Goal: Task Accomplishment & Management: Use online tool/utility

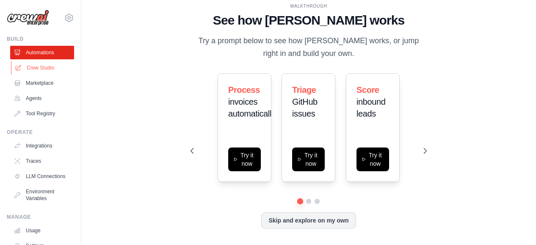
click at [33, 70] on link "Crew Studio" at bounding box center [43, 68] width 64 height 14
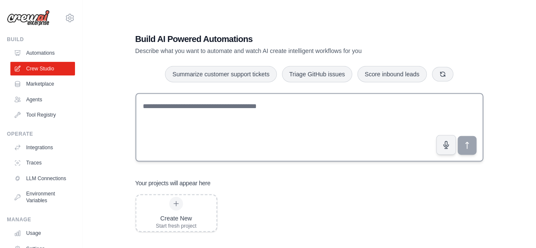
scroll to position [17, 0]
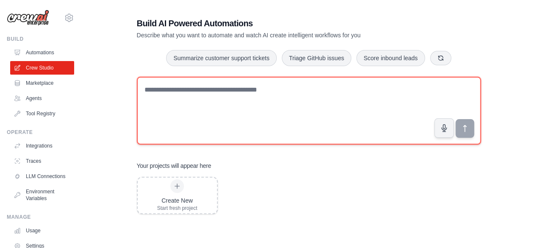
click at [236, 113] on textarea at bounding box center [309, 111] width 344 height 68
paste textarea "**********"
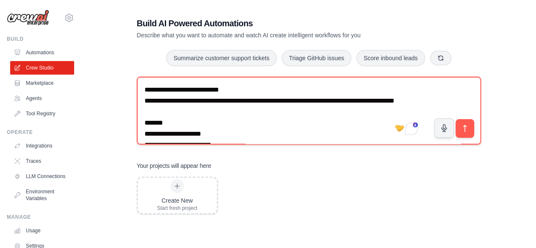
scroll to position [0, 0]
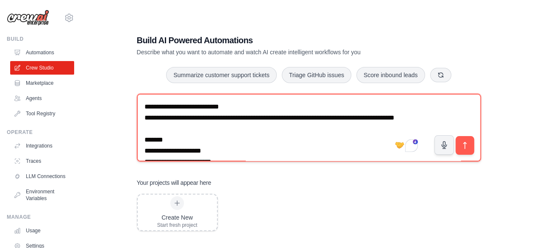
click at [146, 106] on textarea "To enrich screen reader interactions, please activate Accessibility in Grammarl…" at bounding box center [309, 128] width 344 height 68
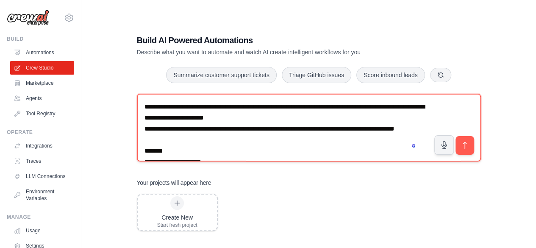
type textarea "**********"
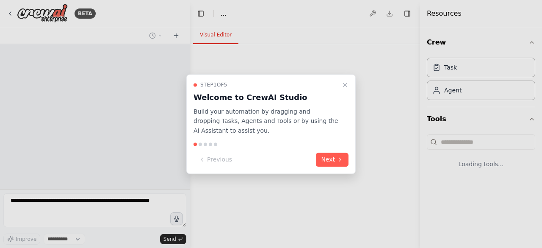
select select "****"
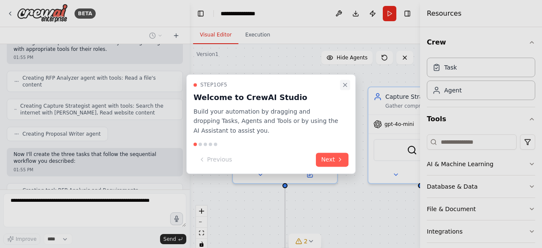
scroll to position [523, 0]
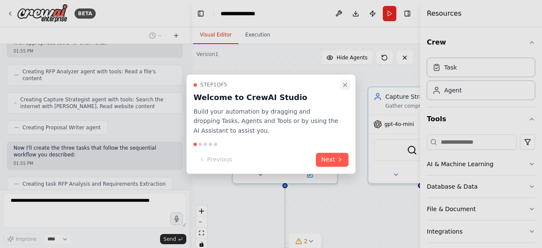
click at [342, 88] on icon "Close walkthrough" at bounding box center [345, 84] width 7 height 7
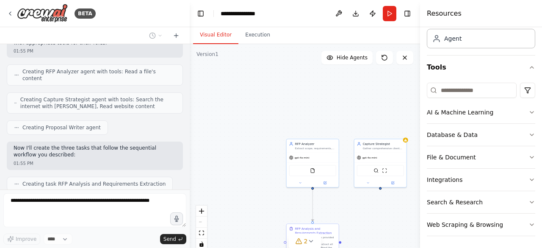
scroll to position [544, 0]
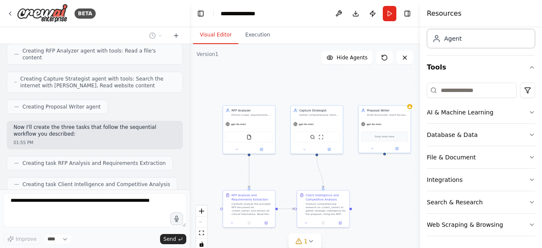
drag, startPoint x: 350, startPoint y: 117, endPoint x: 287, endPoint y: 83, distance: 71.8
click at [287, 83] on div ".deletable-edge-delete-btn { width: 20px; height: 20px; border: 0px solid #ffff…" at bounding box center [305, 150] width 230 height 212
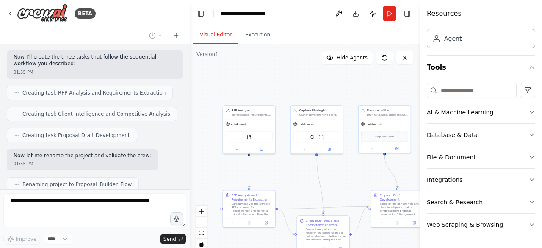
scroll to position [635, 0]
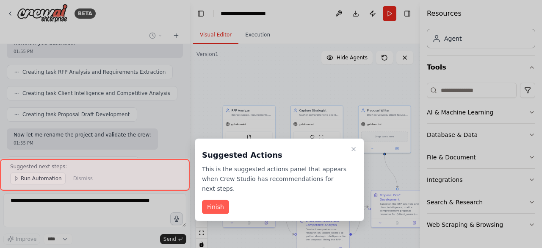
click at [26, 181] on div at bounding box center [95, 175] width 190 height 32
click at [219, 200] on button "Finish" at bounding box center [215, 207] width 27 height 14
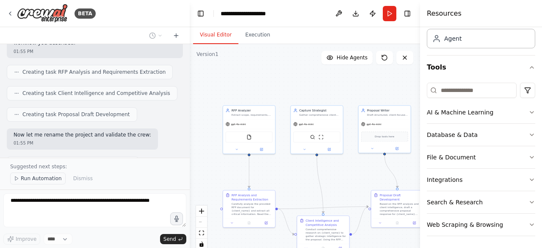
click at [40, 179] on span "Run Automation" at bounding box center [41, 178] width 41 height 7
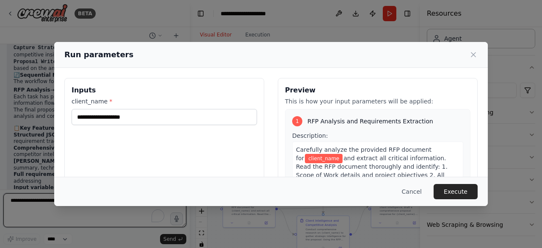
scroll to position [847, 0]
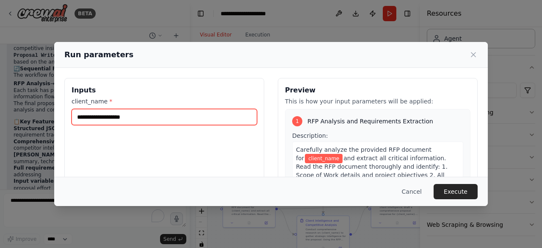
click at [162, 118] on input "client_name *" at bounding box center [165, 117] width 186 height 16
type input "*"
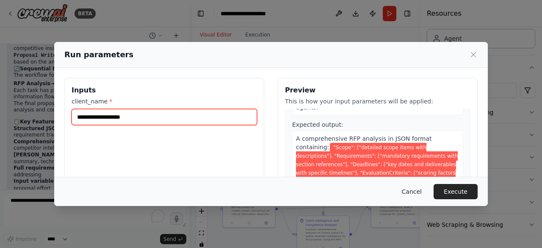
scroll to position [169, 0]
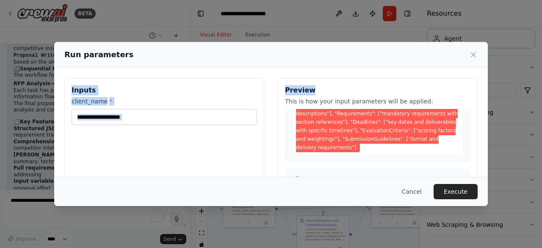
drag, startPoint x: 301, startPoint y: 56, endPoint x: 469, endPoint y: 71, distance: 168.4
click at [469, 71] on div "Run parameters Inputs client_name * Preview This is how your input parameters w…" at bounding box center [271, 124] width 434 height 164
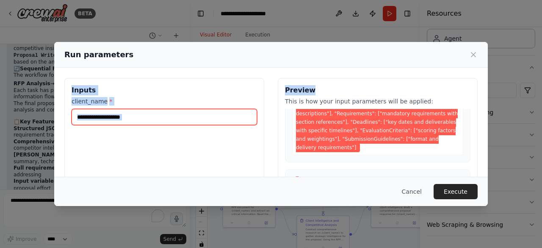
click at [134, 113] on input "client_name *" at bounding box center [165, 117] width 186 height 16
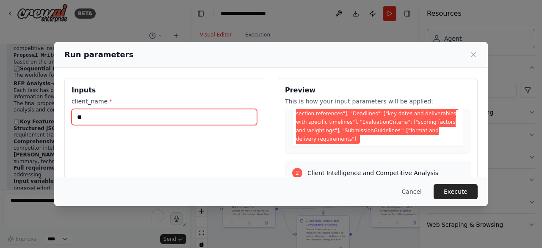
type input "*"
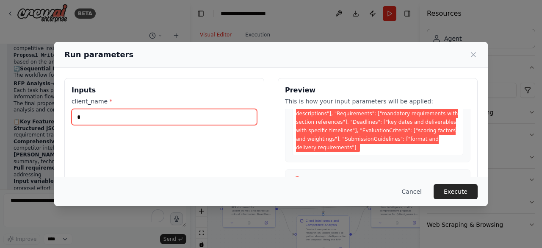
scroll to position [161, 0]
type input "*"
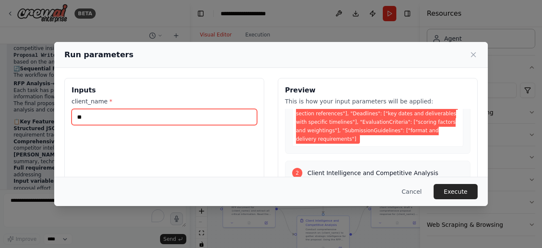
type input "*"
type input "********"
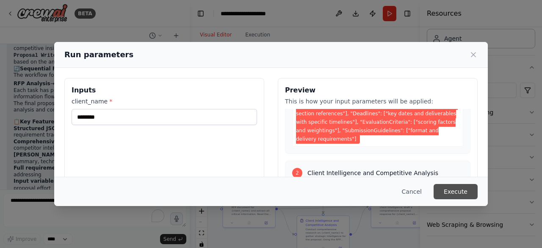
click at [455, 192] on button "Execute" at bounding box center [456, 191] width 44 height 15
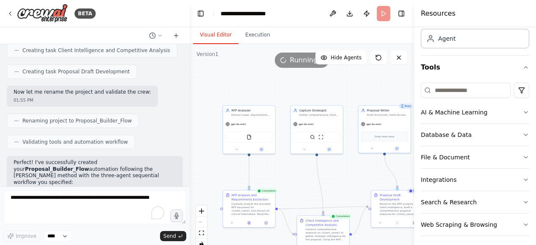
scroll to position [720, 0]
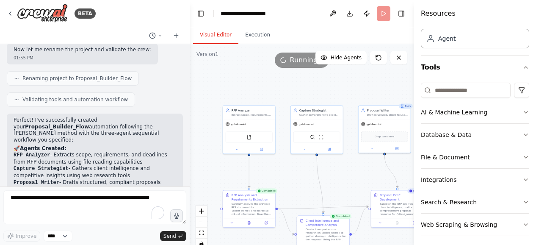
click at [525, 112] on icon "button" at bounding box center [526, 112] width 3 height 2
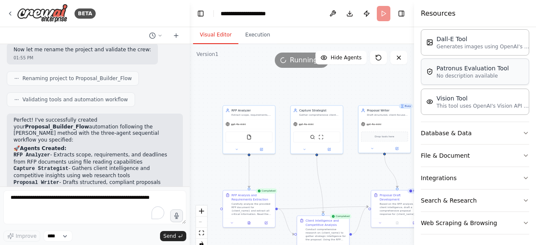
scroll to position [179, 0]
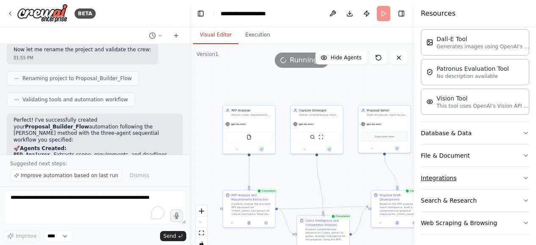
click at [523, 176] on icon "button" at bounding box center [526, 178] width 7 height 7
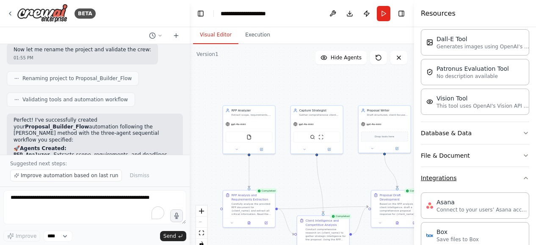
scroll to position [264, 0]
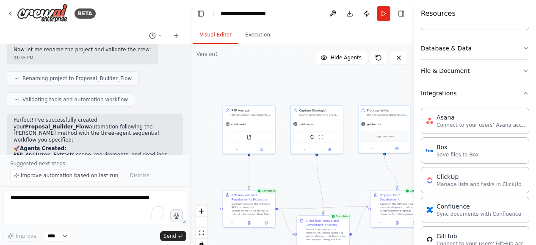
click at [521, 95] on button "Integrations" at bounding box center [475, 93] width 108 height 22
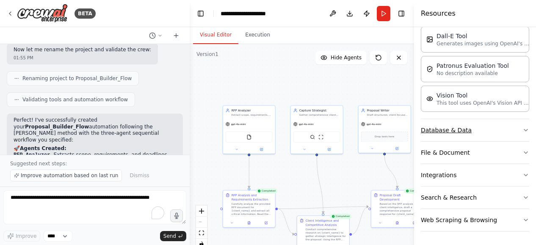
scroll to position [179, 0]
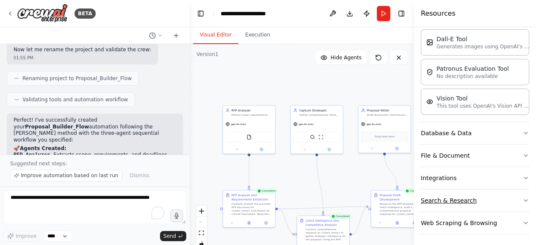
click at [523, 199] on icon "button" at bounding box center [526, 200] width 7 height 7
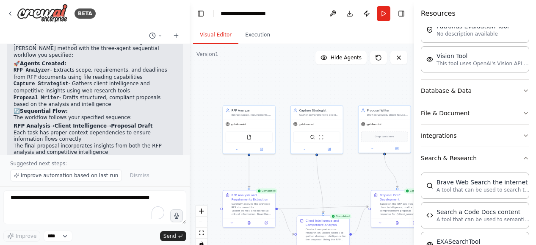
scroll to position [882, 0]
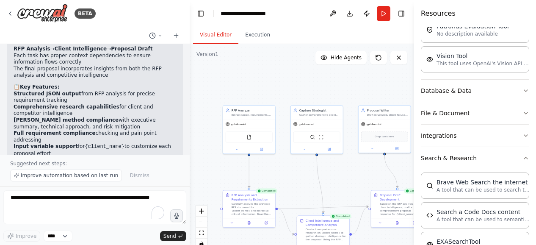
click at [332, 89] on div ".deletable-edge-delete-btn { width: 20px; height: 20px; border: 0px solid #ffff…" at bounding box center [302, 150] width 225 height 212
click at [256, 118] on div "gpt-4o-mini FileReadTool" at bounding box center [249, 135] width 52 height 34
click at [383, 15] on button "Run" at bounding box center [384, 13] width 14 height 15
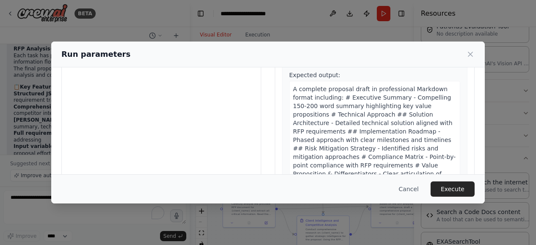
scroll to position [114, 0]
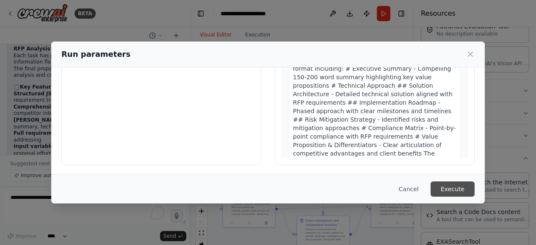
click at [453, 193] on button "Execute" at bounding box center [453, 188] width 44 height 15
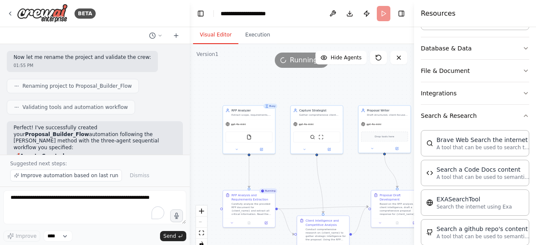
scroll to position [755, 0]
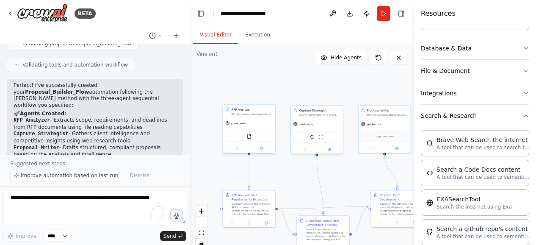
click at [247, 140] on div "FileReadTool" at bounding box center [249, 136] width 47 height 11
click at [250, 141] on div "FileReadTool" at bounding box center [249, 136] width 47 height 11
click at [239, 153] on div "RFP Analyzer Extract scope, requirements, and deadlines from uploaded RFP docum…" at bounding box center [249, 129] width 53 height 49
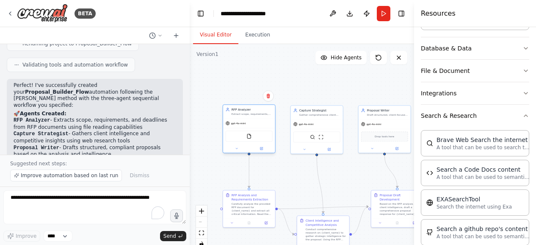
click at [264, 153] on div "RFP Analyzer Extract scope, requirements, and deadlines from uploaded RFP docum…" at bounding box center [249, 128] width 53 height 49
click at [255, 142] on div "FileReadTool" at bounding box center [249, 136] width 52 height 17
click at [237, 152] on div at bounding box center [249, 148] width 52 height 8
click at [263, 150] on icon at bounding box center [261, 148] width 3 height 3
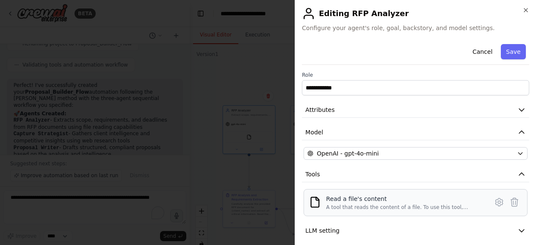
scroll to position [28, 0]
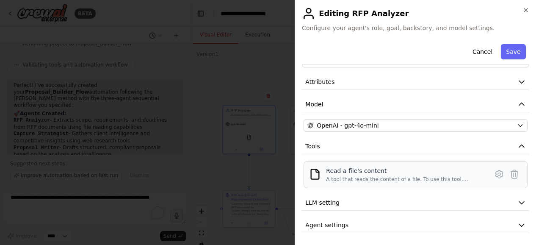
click at [378, 176] on div "A tool that reads the content of a file. To use this tool, provide a 'file_path…" at bounding box center [404, 179] width 157 height 7
click at [494, 173] on icon at bounding box center [499, 174] width 10 height 10
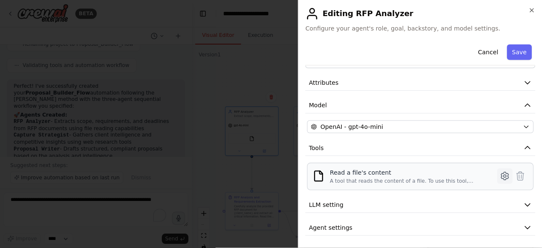
scroll to position [0, 0]
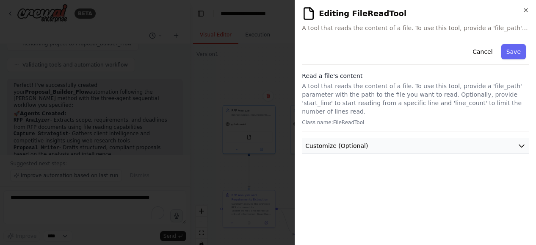
click at [519, 142] on icon "button" at bounding box center [522, 146] width 8 height 8
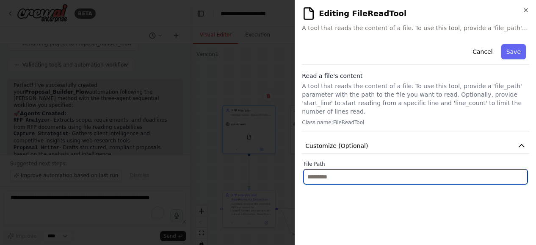
click at [384, 172] on input "text" at bounding box center [416, 176] width 224 height 15
click at [341, 169] on input "text" at bounding box center [416, 176] width 224 height 15
click at [387, 170] on input "text" at bounding box center [416, 176] width 224 height 15
click at [346, 169] on input "text" at bounding box center [416, 176] width 224 height 15
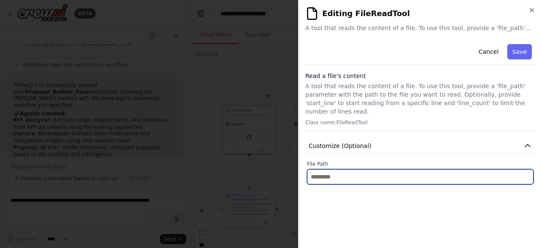
click at [375, 171] on input "text" at bounding box center [420, 176] width 227 height 15
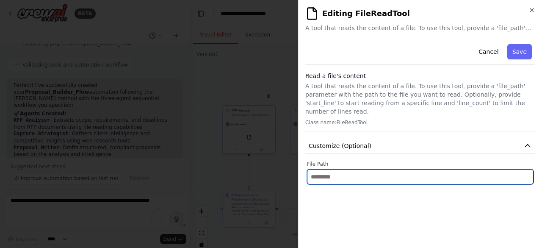
click at [394, 172] on input "text" at bounding box center [420, 176] width 227 height 15
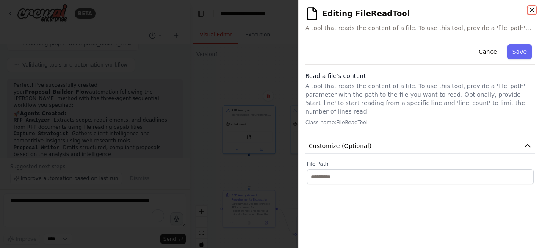
click at [530, 11] on icon "button" at bounding box center [532, 10] width 7 height 7
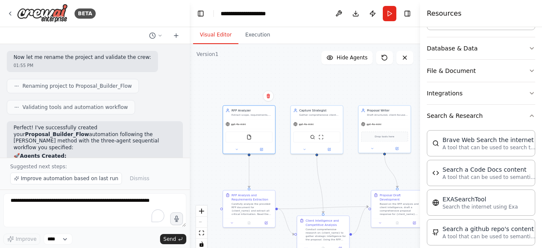
scroll to position [755, 0]
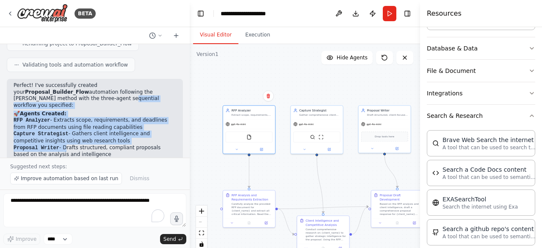
drag, startPoint x: 32, startPoint y: 69, endPoint x: 60, endPoint y: 108, distance: 48.2
click at [60, 108] on div "Perfect! I've successfully created your Proposal_Builder_Flow automation follow…" at bounding box center [95, 195] width 163 height 227
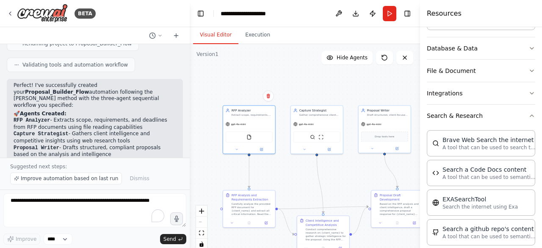
click at [108, 158] on h2 "🔄 Sequential Flow:" at bounding box center [95, 161] width 163 height 7
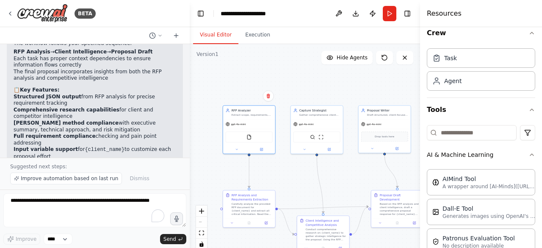
scroll to position [0, 0]
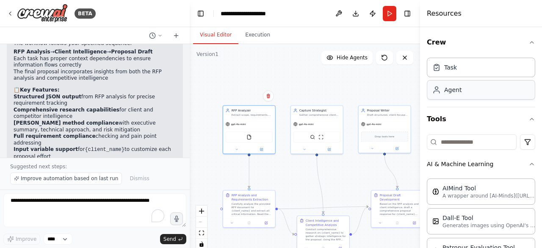
click at [471, 93] on div "Agent" at bounding box center [481, 89] width 108 height 19
click at [385, 124] on div "gpt-4o-mini" at bounding box center [385, 123] width 52 height 9
click at [398, 151] on div at bounding box center [385, 147] width 52 height 8
click at [399, 149] on button at bounding box center [397, 147] width 24 height 5
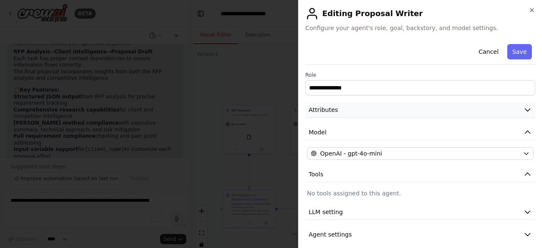
click at [517, 109] on button "Attributes" at bounding box center [420, 110] width 230 height 16
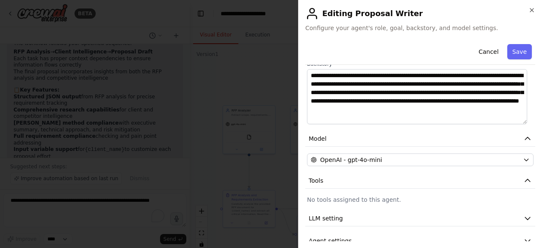
scroll to position [140, 0]
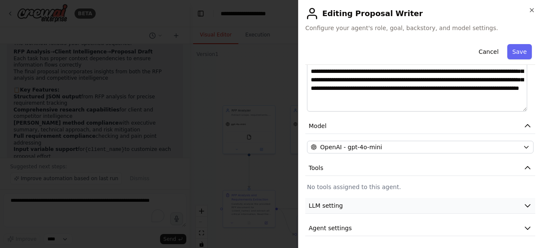
click at [511, 206] on button "LLM setting" at bounding box center [420, 206] width 230 height 16
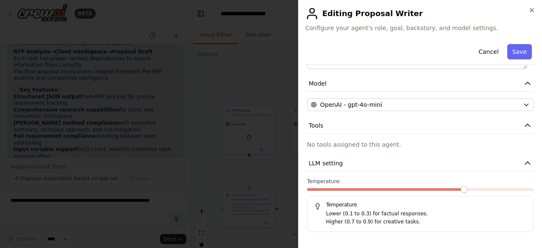
scroll to position [200, 0]
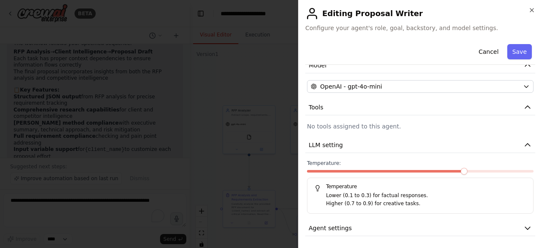
click at [533, 14] on h2 "Editing Proposal Writer" at bounding box center [420, 14] width 230 height 14
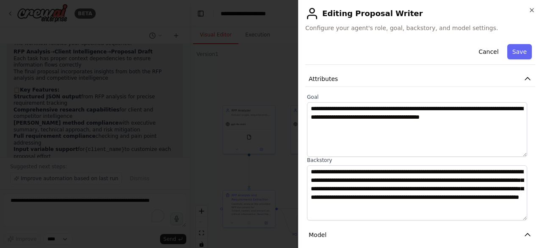
scroll to position [0, 0]
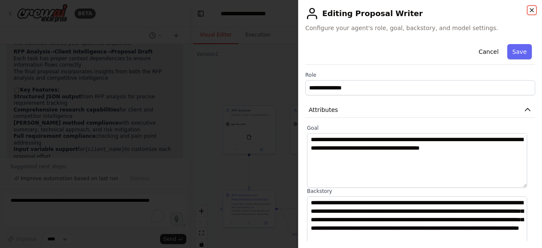
click at [532, 11] on icon "button" at bounding box center [531, 9] width 3 height 3
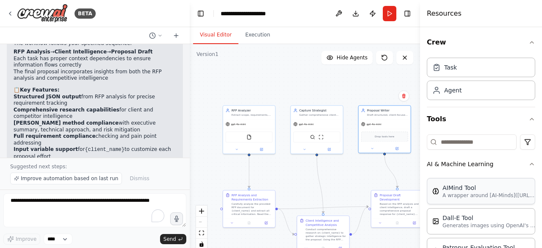
scroll to position [127, 0]
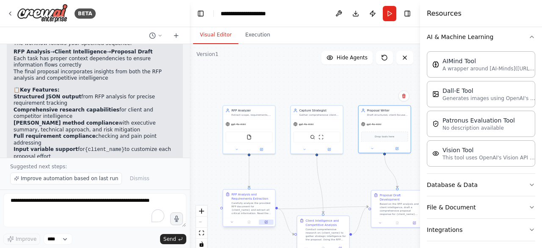
click at [266, 224] on button at bounding box center [266, 221] width 14 height 5
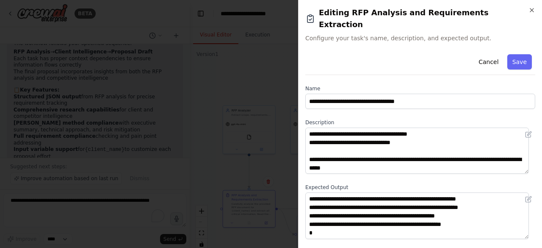
scroll to position [0, 0]
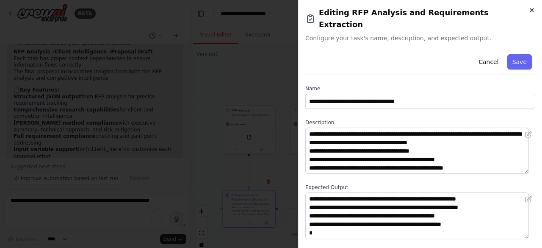
click at [533, 10] on icon "button" at bounding box center [532, 10] width 7 height 7
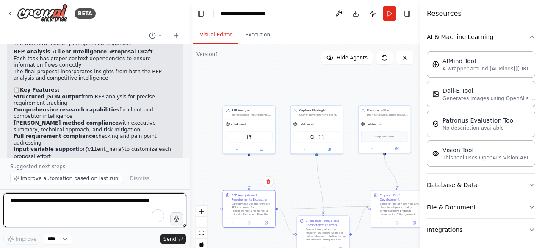
click at [81, 210] on textarea "To enrich screen reader interactions, please activate Accessibility in Grammarl…" at bounding box center [94, 210] width 183 height 34
type textarea "*"
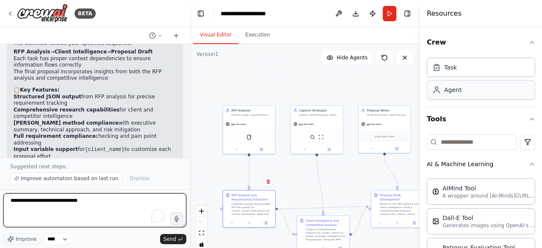
type textarea "**********"
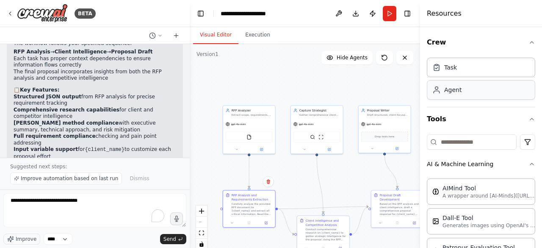
click at [475, 85] on div "Agent" at bounding box center [481, 89] width 108 height 19
click at [494, 93] on div "Agent" at bounding box center [481, 89] width 108 height 19
click at [384, 122] on div "gpt-4o-mini" at bounding box center [385, 123] width 52 height 9
click at [400, 150] on div at bounding box center [385, 147] width 52 height 8
click at [396, 149] on button at bounding box center [397, 147] width 24 height 5
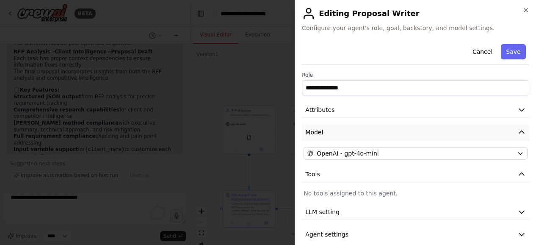
scroll to position [10, 0]
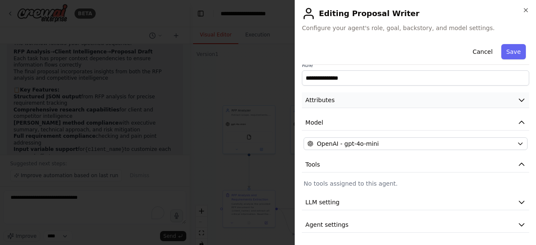
click at [518, 100] on icon "button" at bounding box center [522, 100] width 8 height 8
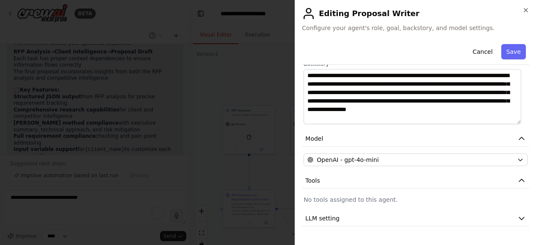
scroll to position [143, 0]
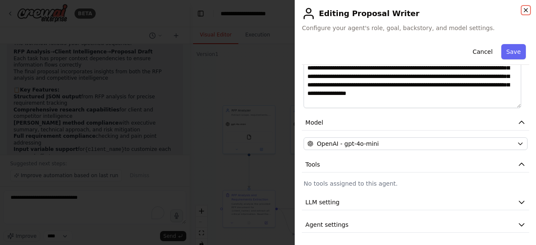
click at [528, 12] on icon "button" at bounding box center [526, 10] width 7 height 7
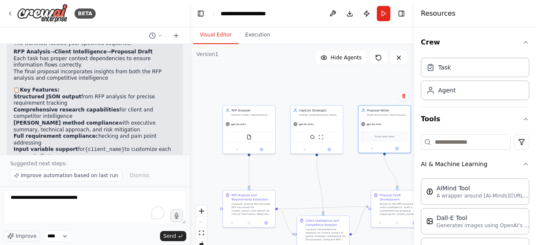
scroll to position [42, 0]
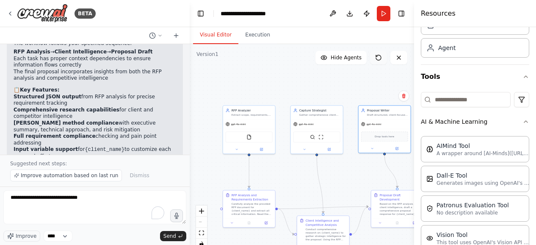
click at [377, 57] on icon at bounding box center [378, 57] width 7 height 7
click at [253, 34] on button "Execution" at bounding box center [258, 35] width 39 height 18
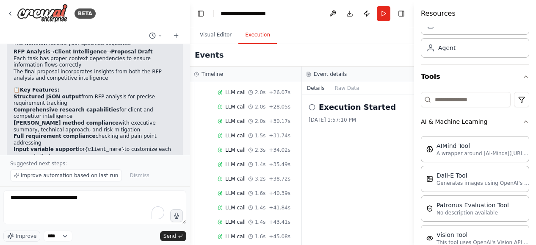
scroll to position [269, 0]
click at [351, 91] on button "Raw Data" at bounding box center [347, 88] width 35 height 12
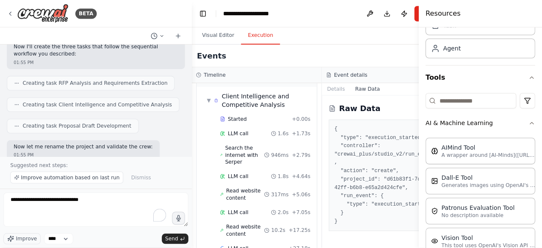
scroll to position [532, 0]
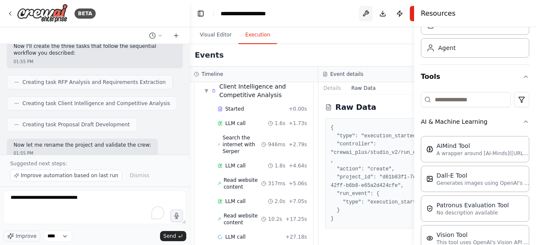
click at [359, 15] on button at bounding box center [366, 13] width 14 height 15
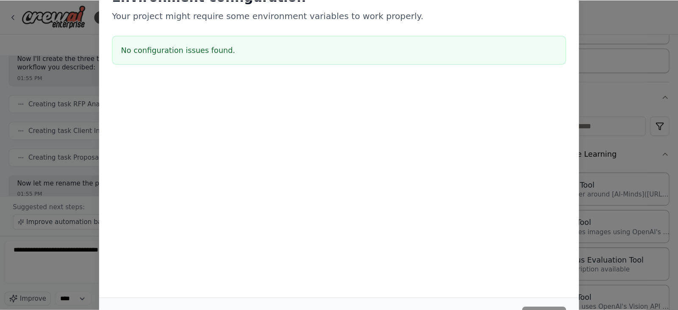
scroll to position [529, 0]
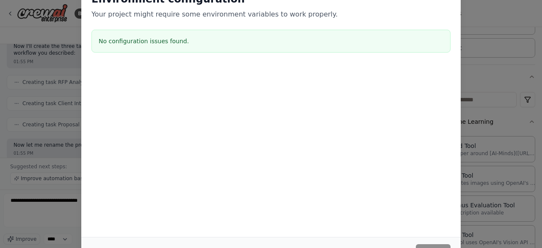
drag, startPoint x: 539, startPoint y: 80, endPoint x: 473, endPoint y: 165, distance: 107.5
click at [538, 59] on div "Environment configuration Your project might require some environment variables…" at bounding box center [271, 124] width 542 height 248
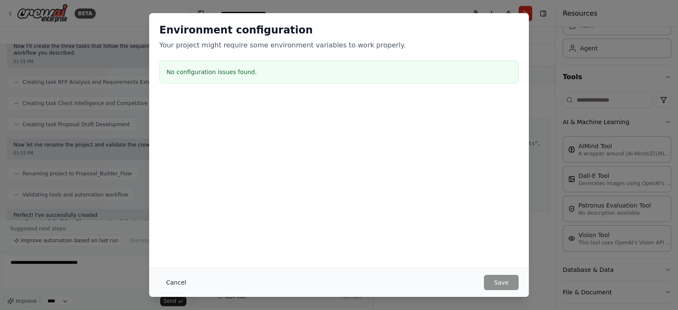
click at [174, 247] on button "Cancel" at bounding box center [175, 282] width 33 height 15
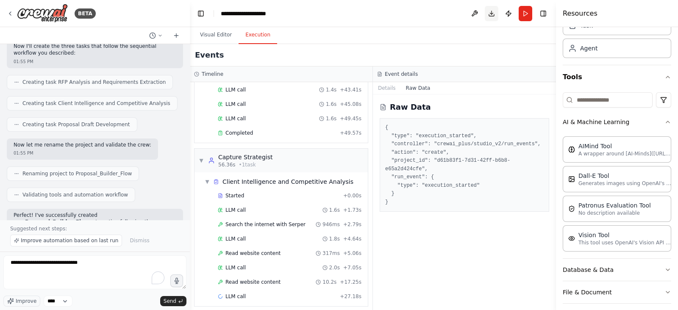
click at [492, 14] on button "Download" at bounding box center [492, 13] width 14 height 15
click at [380, 83] on button "Details" at bounding box center [387, 88] width 28 height 12
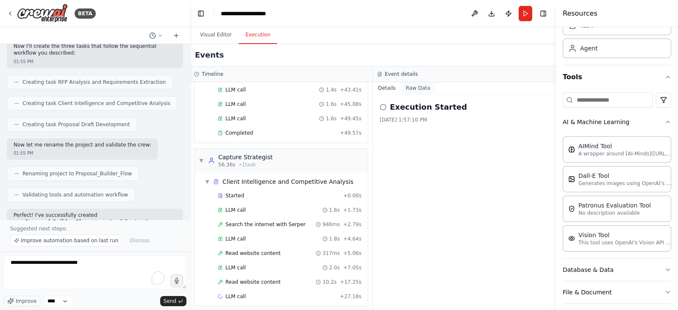
click at [419, 87] on button "Raw Data" at bounding box center [418, 88] width 35 height 12
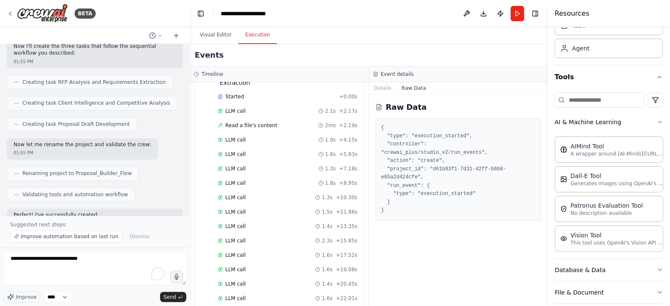
scroll to position [0, 0]
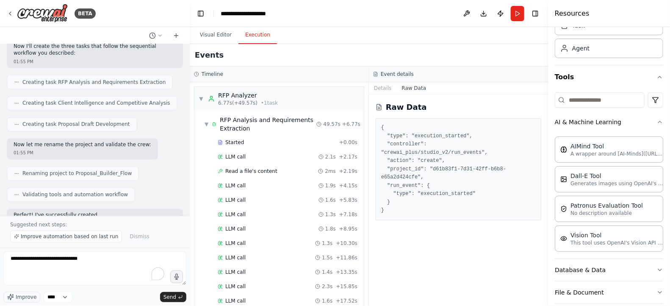
click at [405, 56] on div "Events" at bounding box center [369, 55] width 358 height 22
click at [220, 31] on button "Visual Editor" at bounding box center [215, 35] width 45 height 18
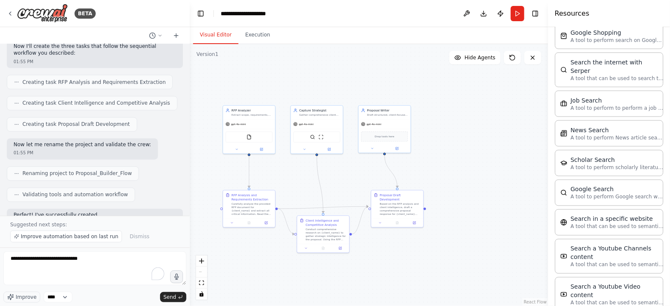
scroll to position [547, 0]
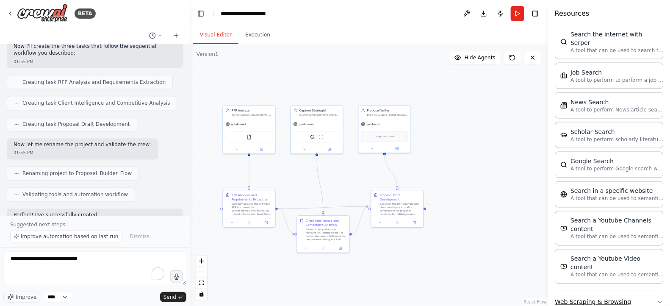
click at [542, 247] on icon "button" at bounding box center [660, 302] width 7 height 7
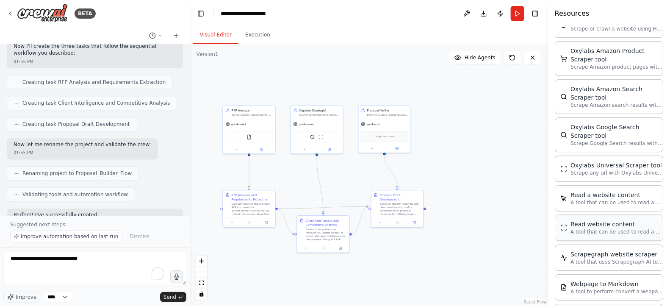
scroll to position [1022, 0]
